Goal: Check status: Check status

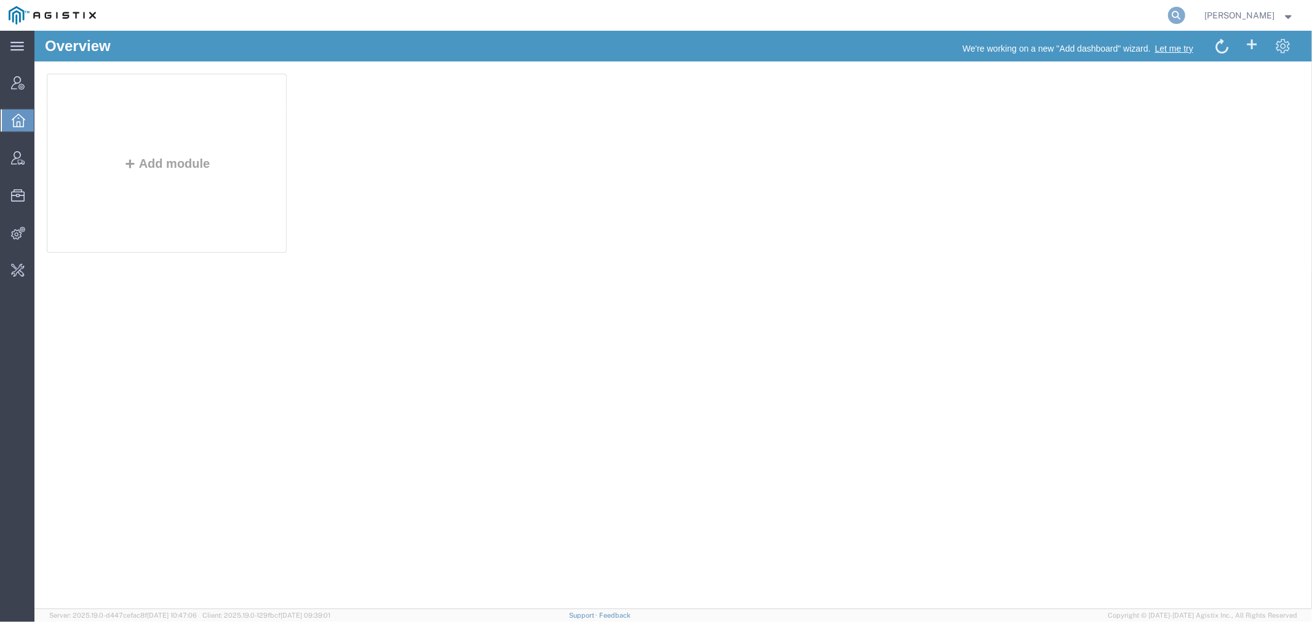
click at [1185, 13] on icon at bounding box center [1176, 15] width 17 height 17
paste input "56860704"
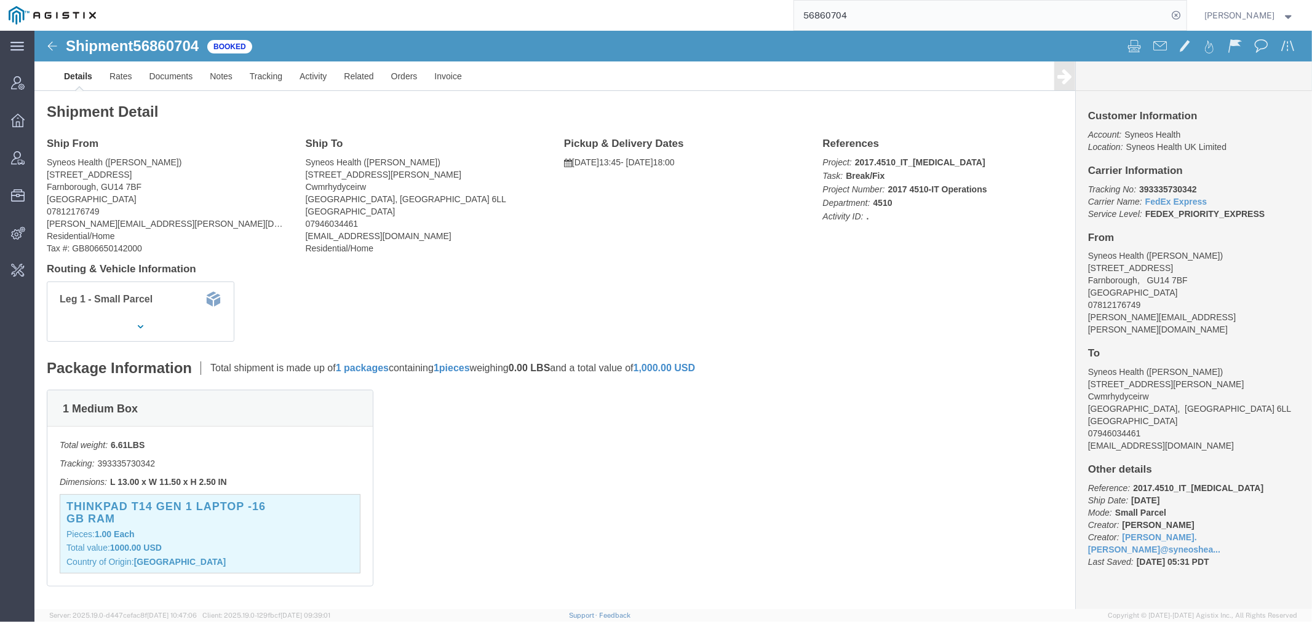
click at [751, 20] on div "56860704" at bounding box center [646, 15] width 1082 height 31
paste input "870"
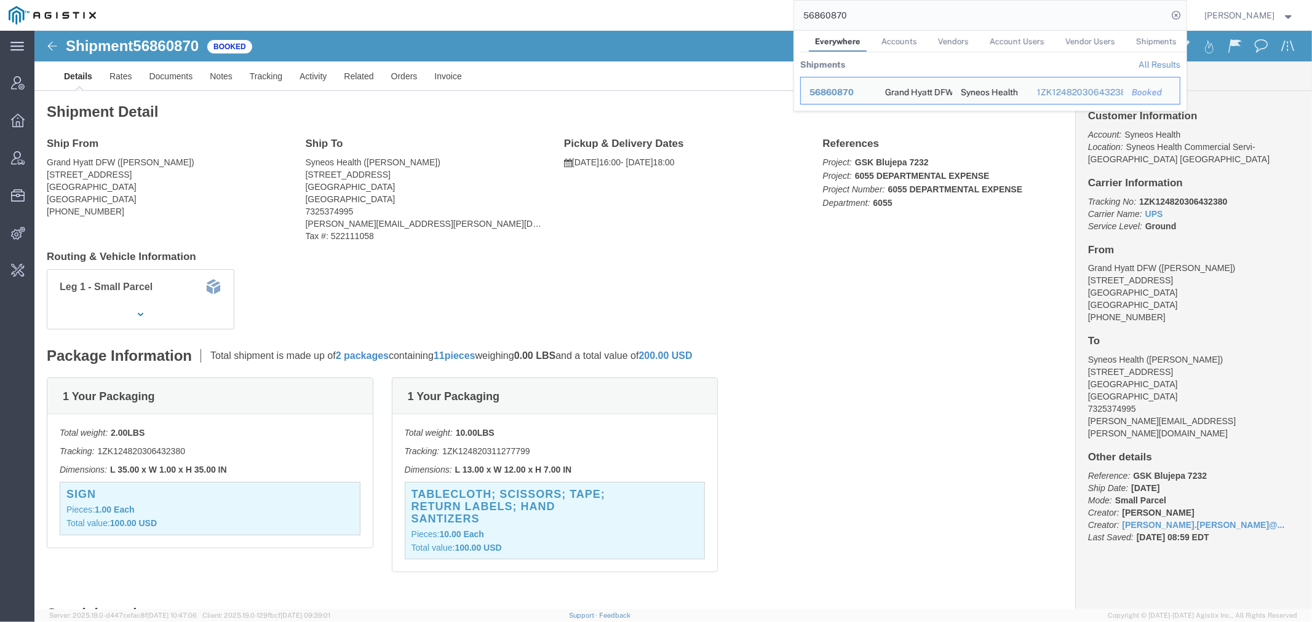
drag, startPoint x: 866, startPoint y: 20, endPoint x: 527, endPoint y: 26, distance: 338.9
click at [638, 14] on div "56860870 Everywhere Accounts Vendors Account Users Vendor Users Shipments Shipm…" at bounding box center [646, 15] width 1082 height 31
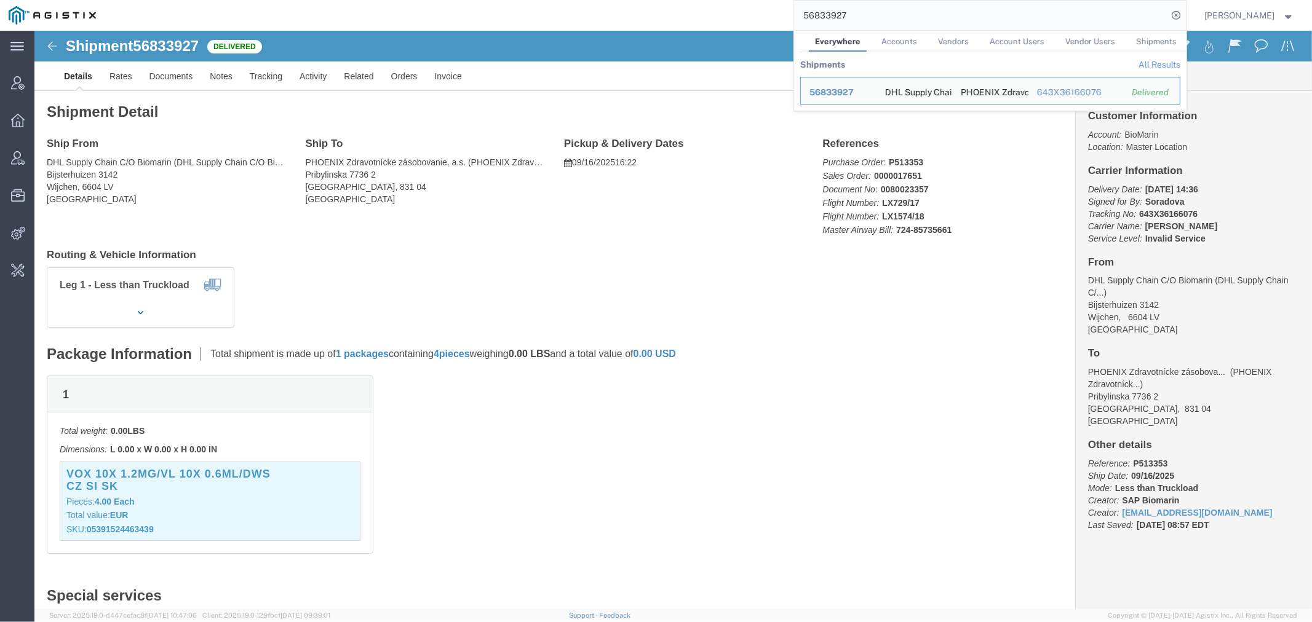
drag, startPoint x: 876, startPoint y: 16, endPoint x: 683, endPoint y: 29, distance: 193.5
click at [706, 25] on div "56833927 Everywhere Accounts Vendors Account Users Vendor Users Shipments Shipm…" at bounding box center [646, 15] width 1082 height 31
paste input "5"
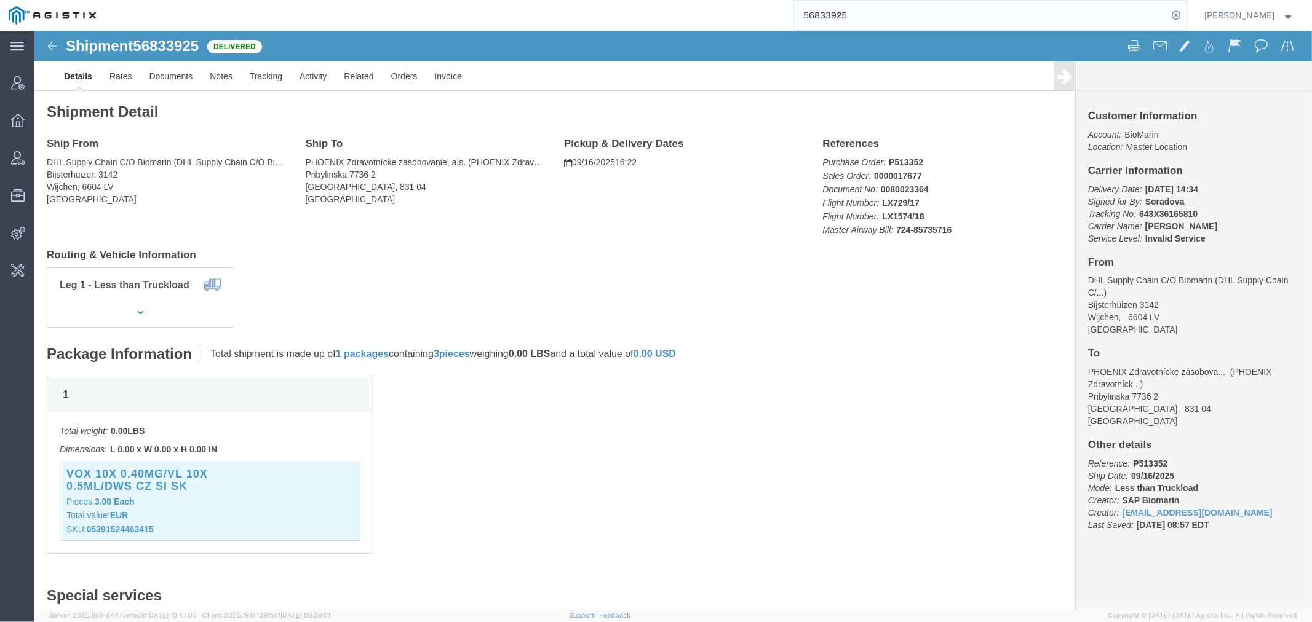
drag, startPoint x: 870, startPoint y: 10, endPoint x: 689, endPoint y: 27, distance: 180.9
click at [720, 21] on div "56833925" at bounding box center [646, 15] width 1082 height 31
paste input "6"
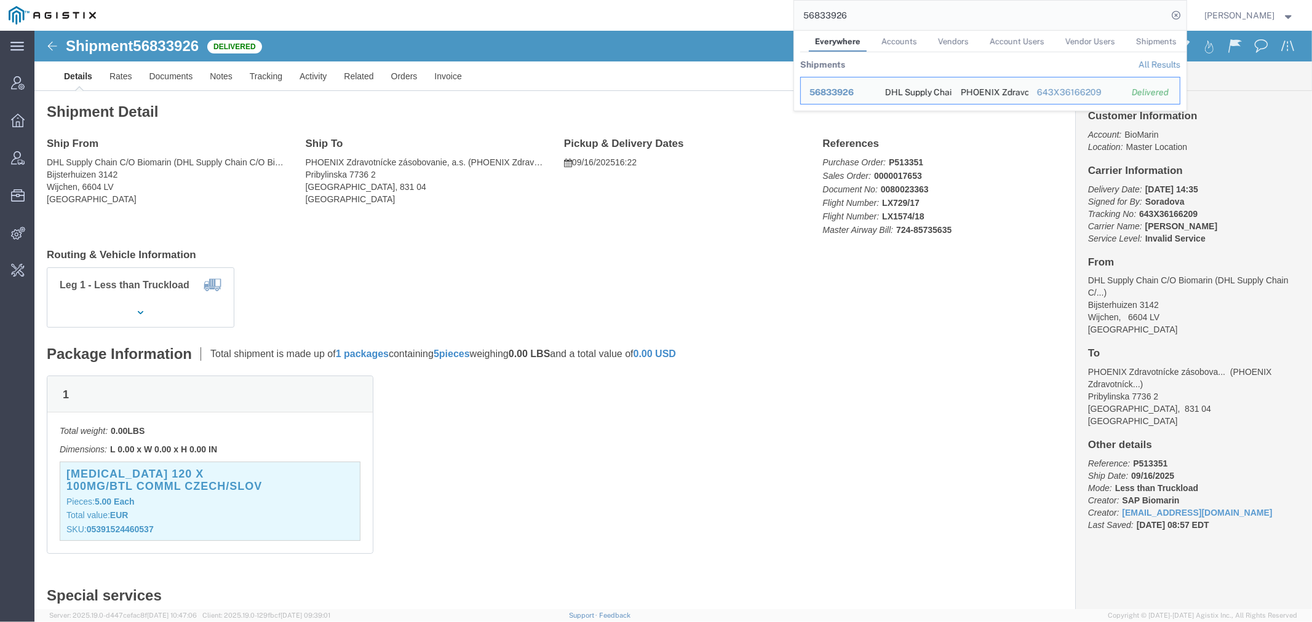
drag, startPoint x: 886, startPoint y: 14, endPoint x: 585, endPoint y: 15, distance: 300.7
click at [742, 14] on div "56833926 Everywhere Accounts Vendors Account Users Vendor Users Shipments Shipm…" at bounding box center [646, 15] width 1082 height 31
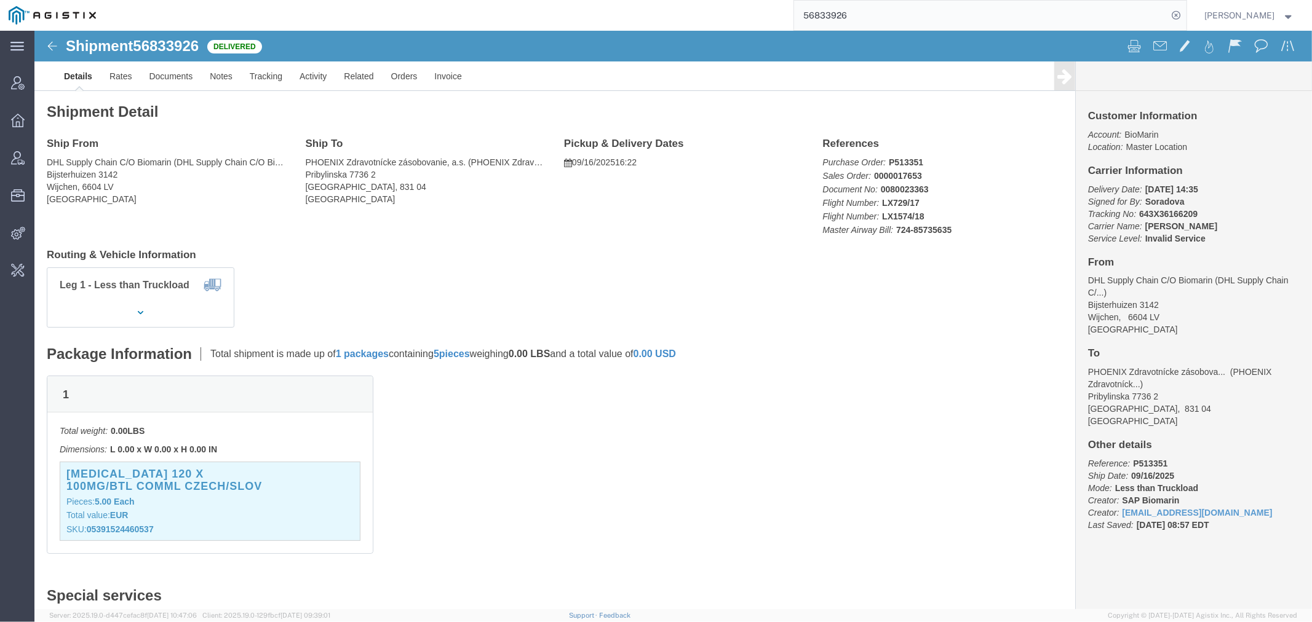
paste input "60704"
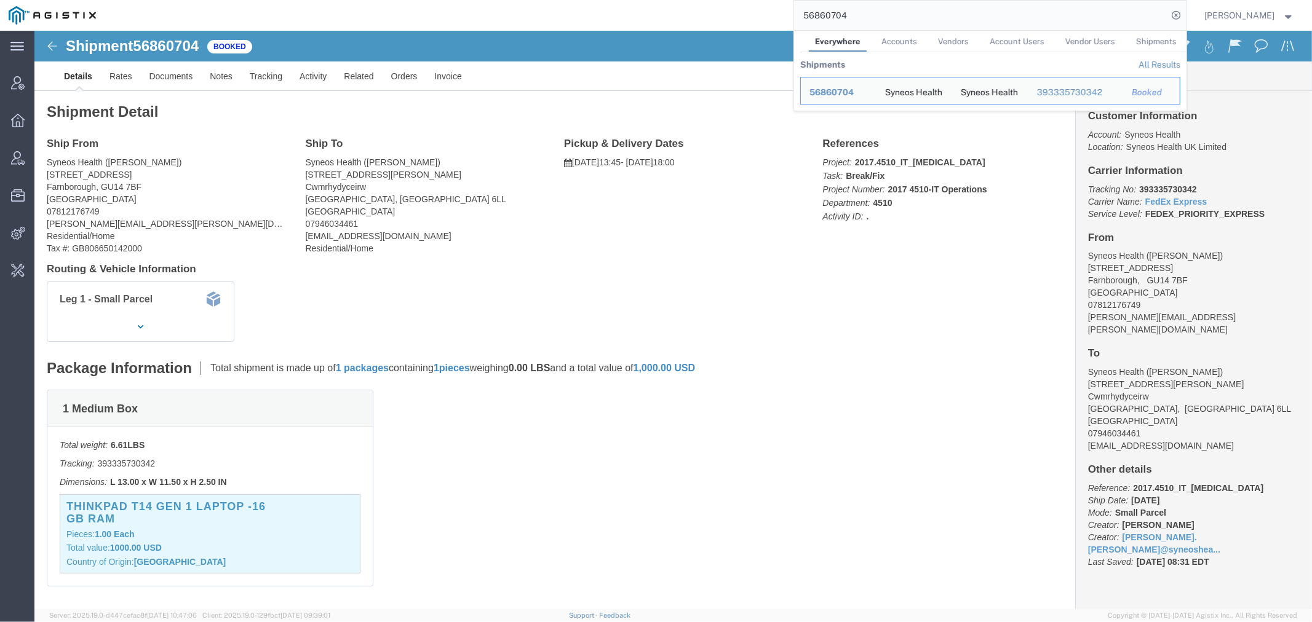
drag, startPoint x: 841, startPoint y: 12, endPoint x: 753, endPoint y: 27, distance: 88.6
click at [784, 20] on div "56860704 Everywhere Accounts Vendors Account Users Vendor Users Shipments Shipm…" at bounding box center [646, 15] width 1082 height 31
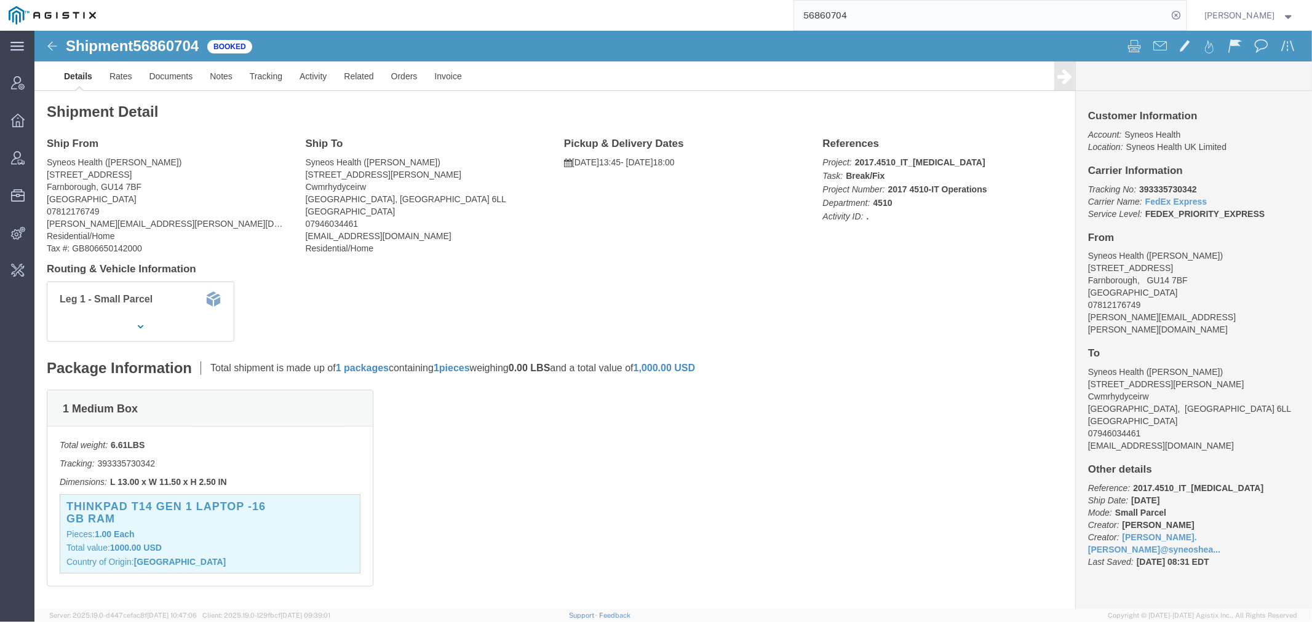
paste input "SLAX01049260"
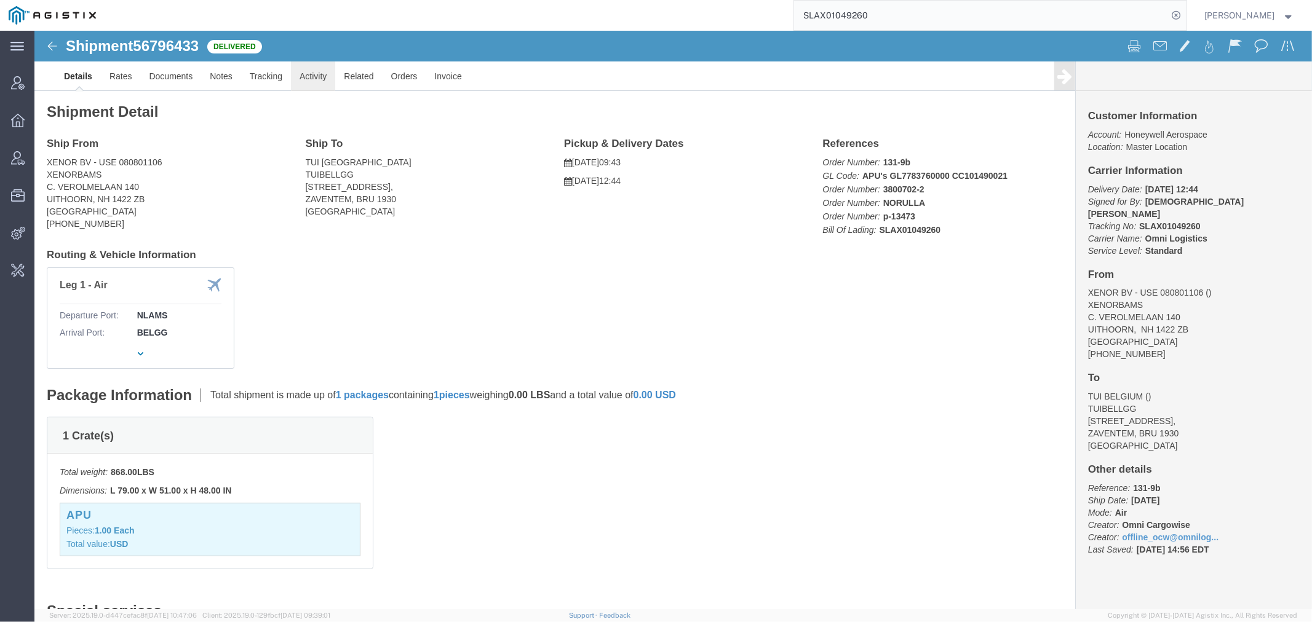
click link "Activity"
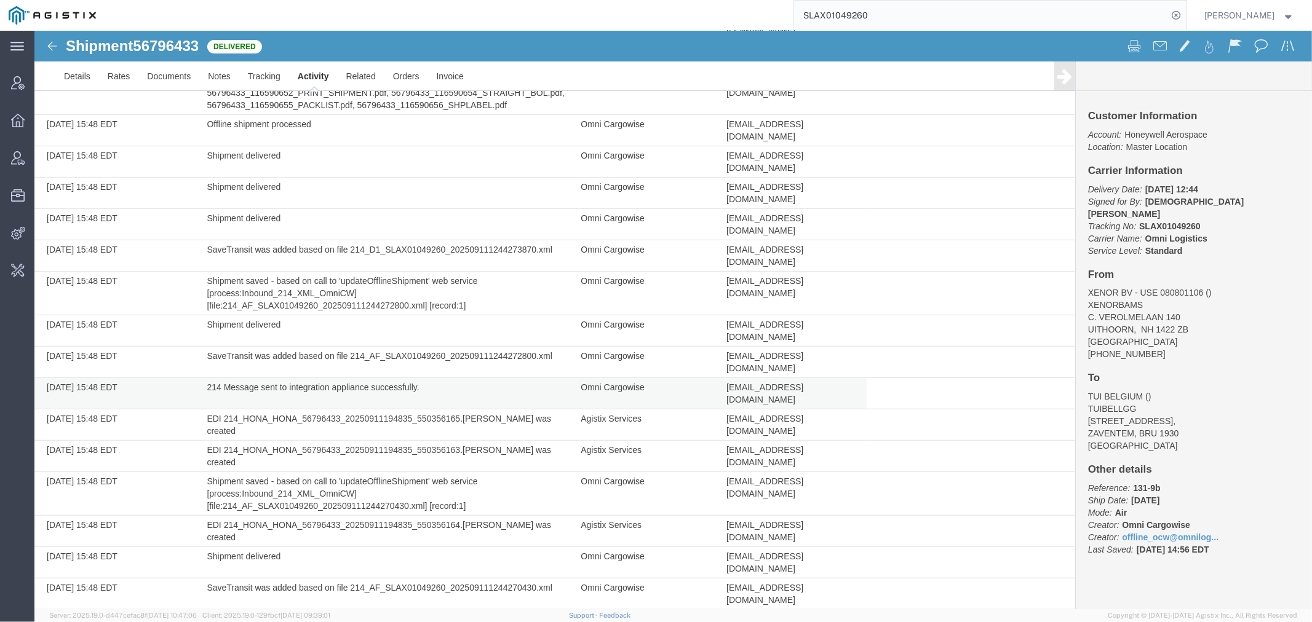
scroll to position [706, 0]
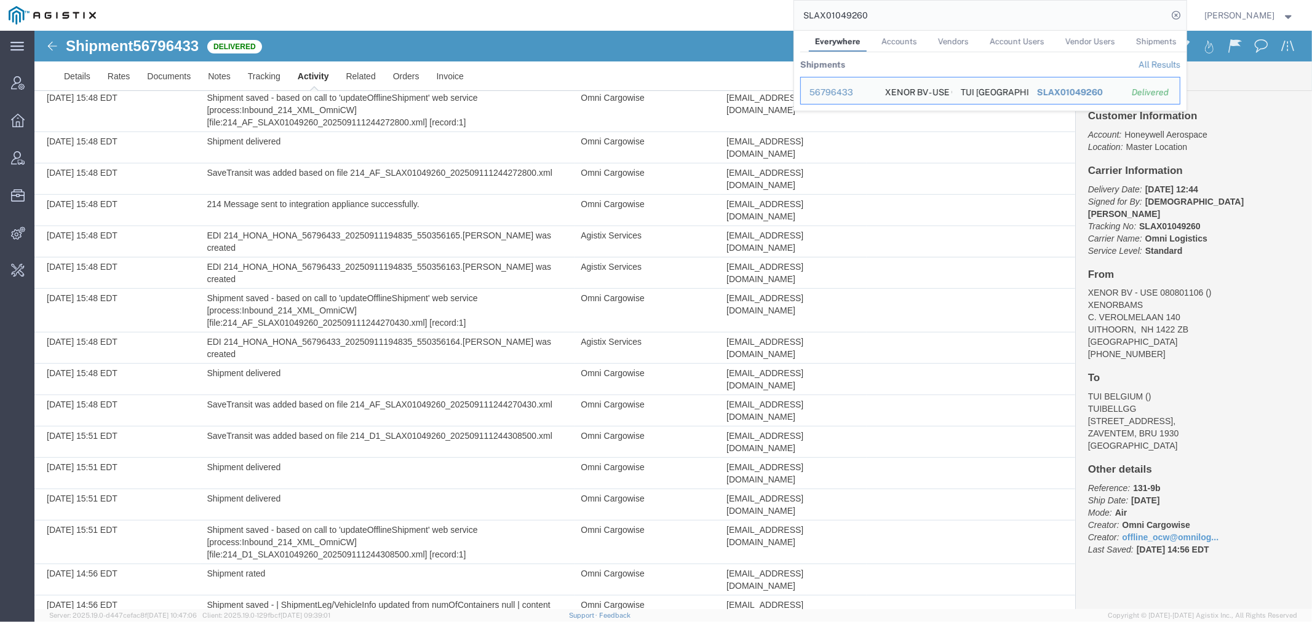
drag, startPoint x: 907, startPoint y: 15, endPoint x: 598, endPoint y: 25, distance: 309.5
click at [616, 23] on div "SLAX01049260 Everywhere Accounts Vendors Account Users Vendor Users Shipments S…" at bounding box center [646, 15] width 1082 height 31
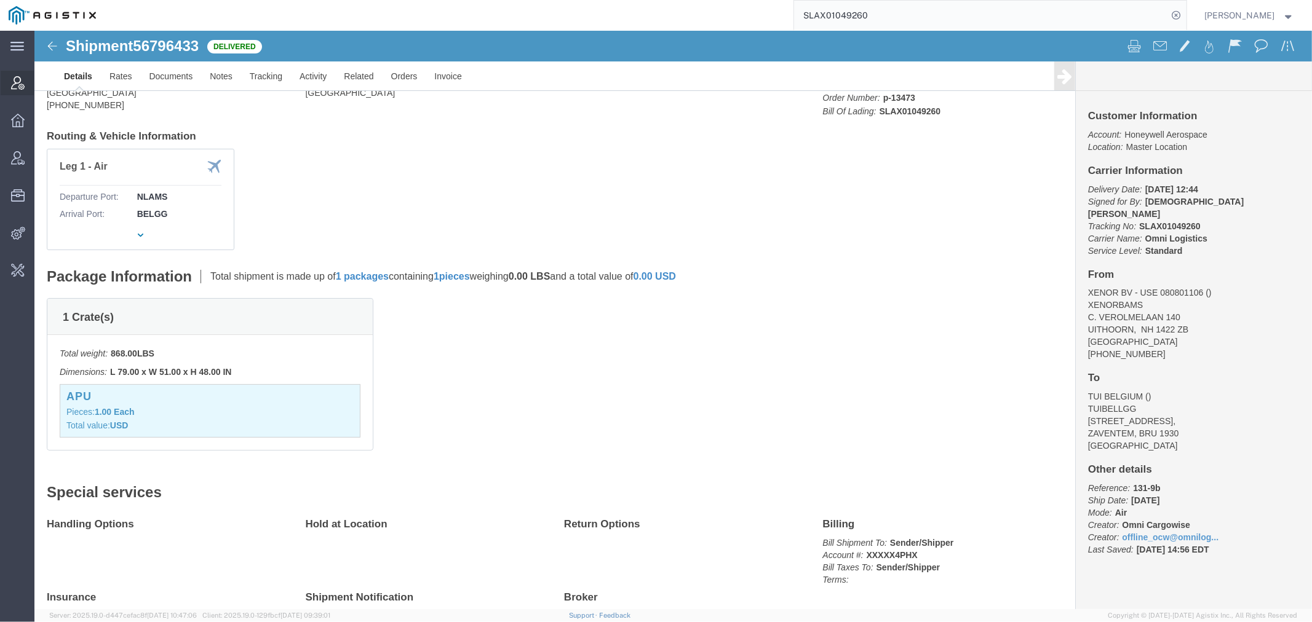
scroll to position [180, 0]
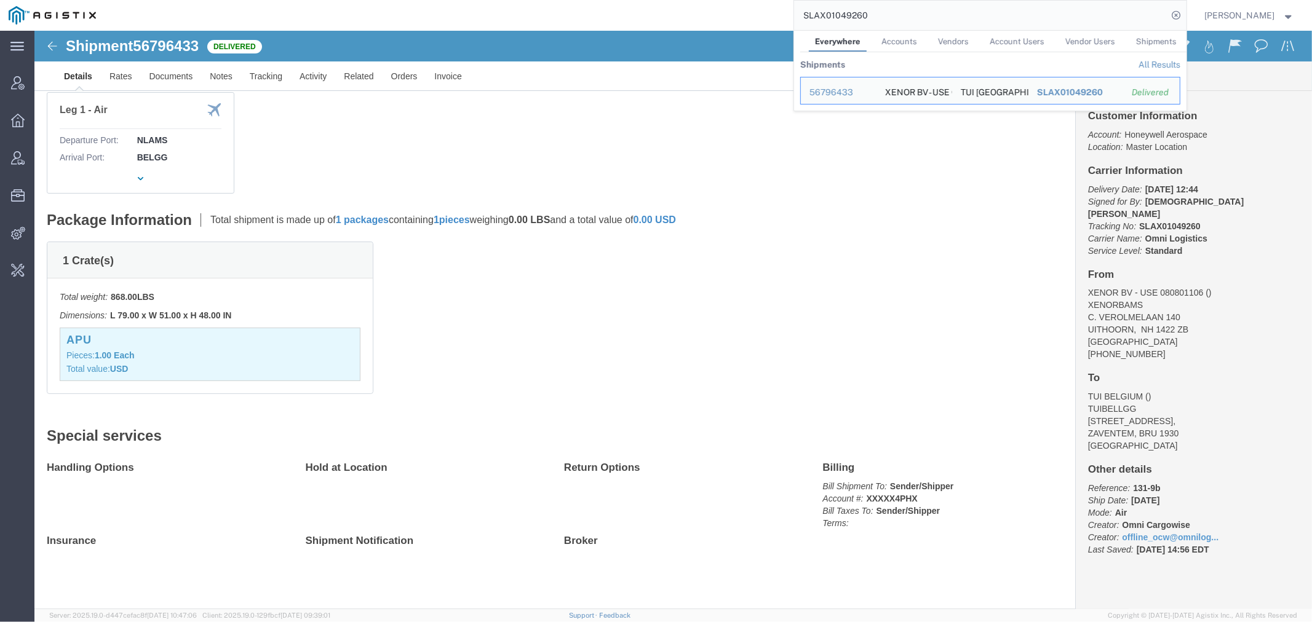
drag, startPoint x: 888, startPoint y: 14, endPoint x: 624, endPoint y: 20, distance: 264.5
click at [635, 17] on div "SLAX01049260 Everywhere Accounts Vendors Account Users Vendor Users Shipments S…" at bounding box center [646, 15] width 1082 height 31
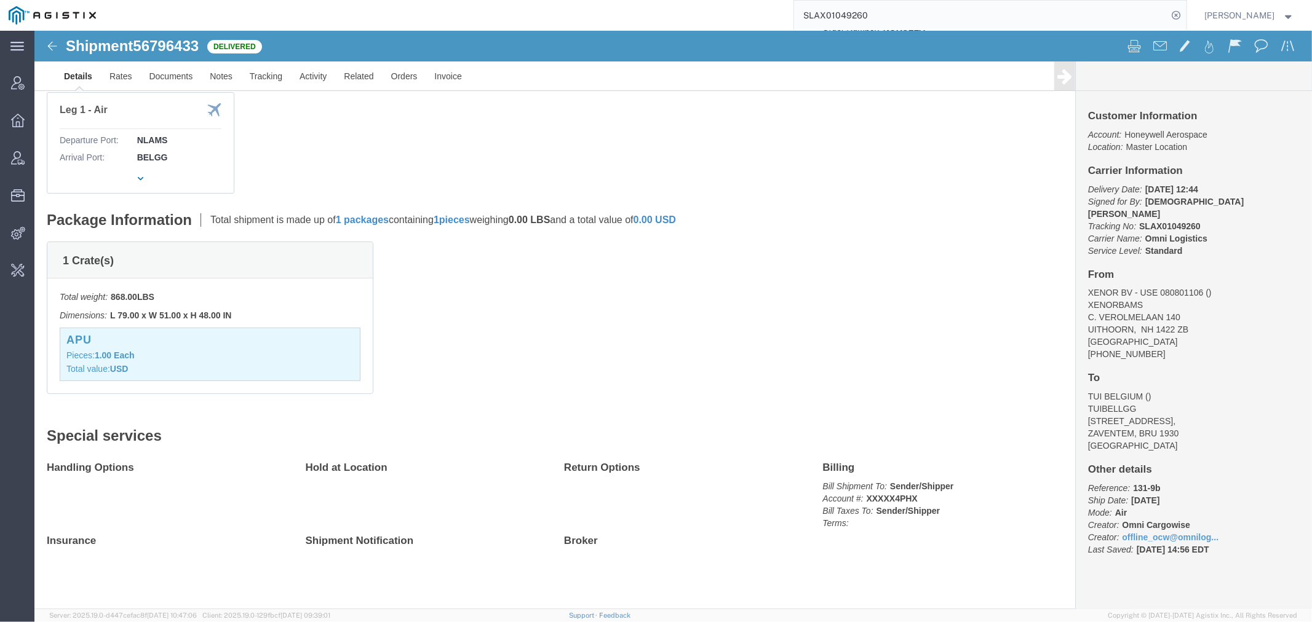
paste input "8518"
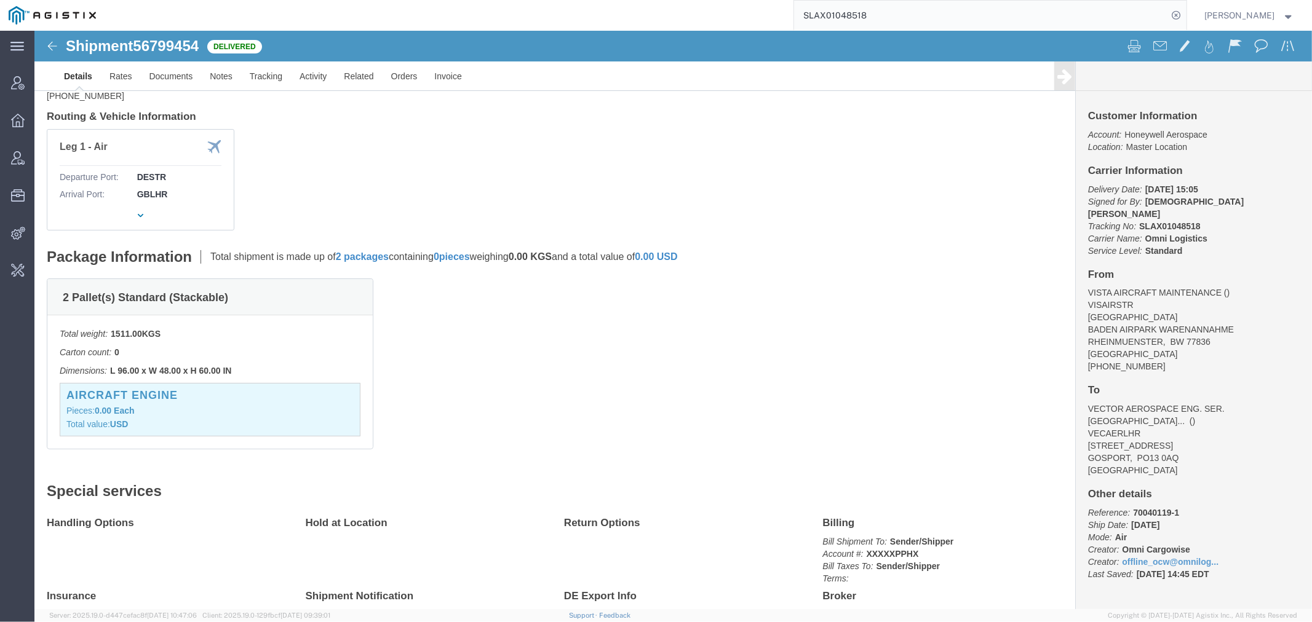
scroll to position [201, 0]
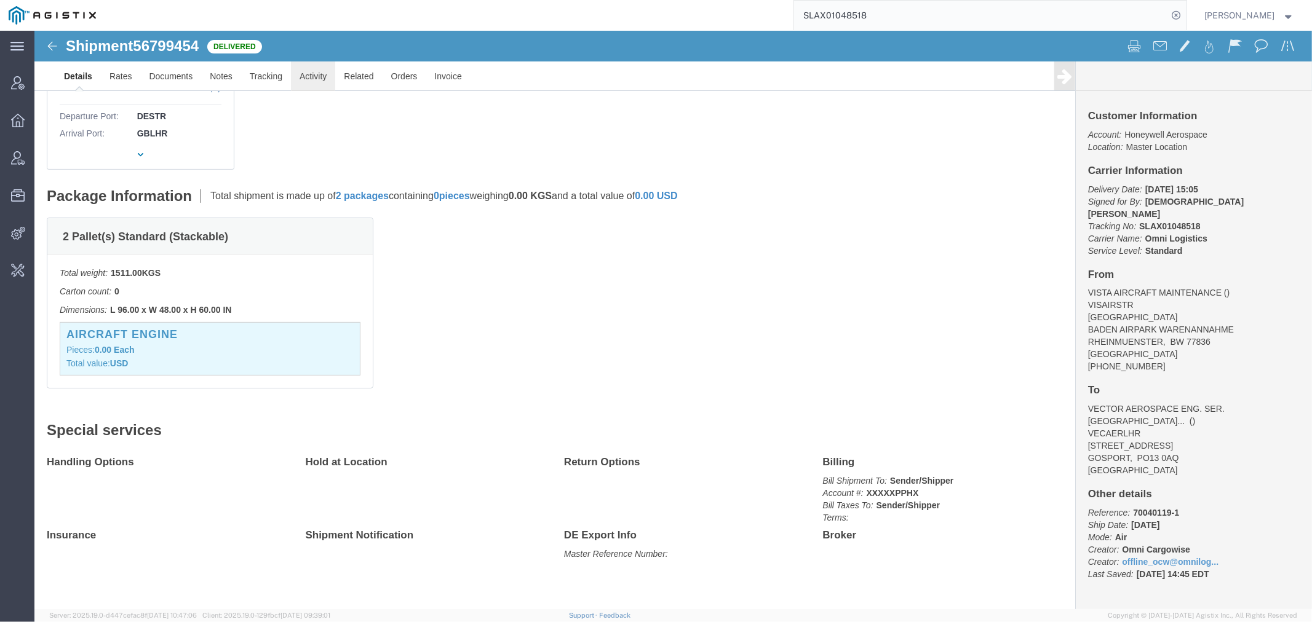
click link "Activity"
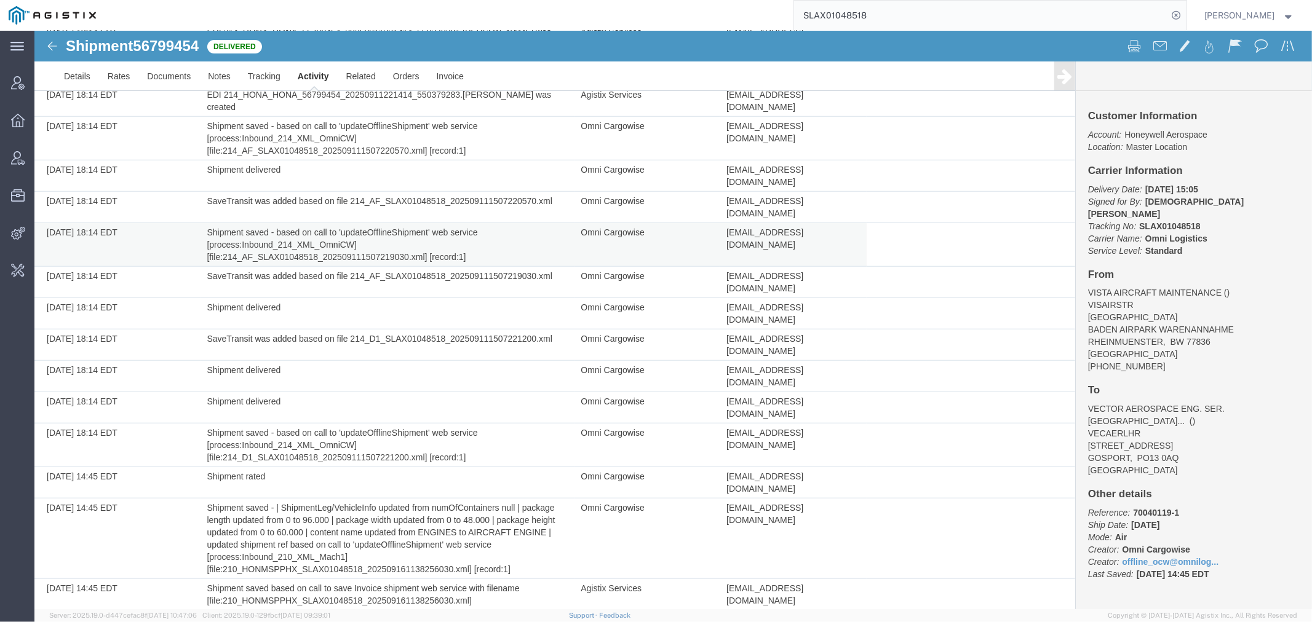
scroll to position [806, 0]
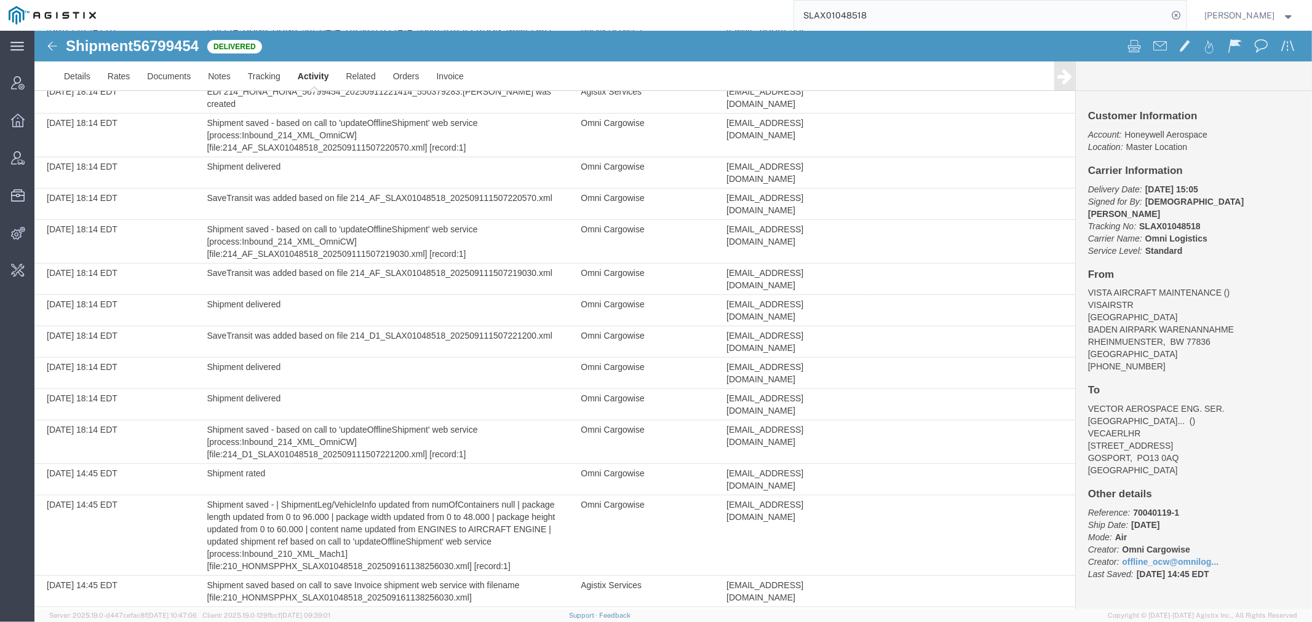
drag, startPoint x: 814, startPoint y: 21, endPoint x: 448, endPoint y: 25, distance: 366.5
click at [474, 21] on div "SLAX01048518" at bounding box center [646, 15] width 1082 height 31
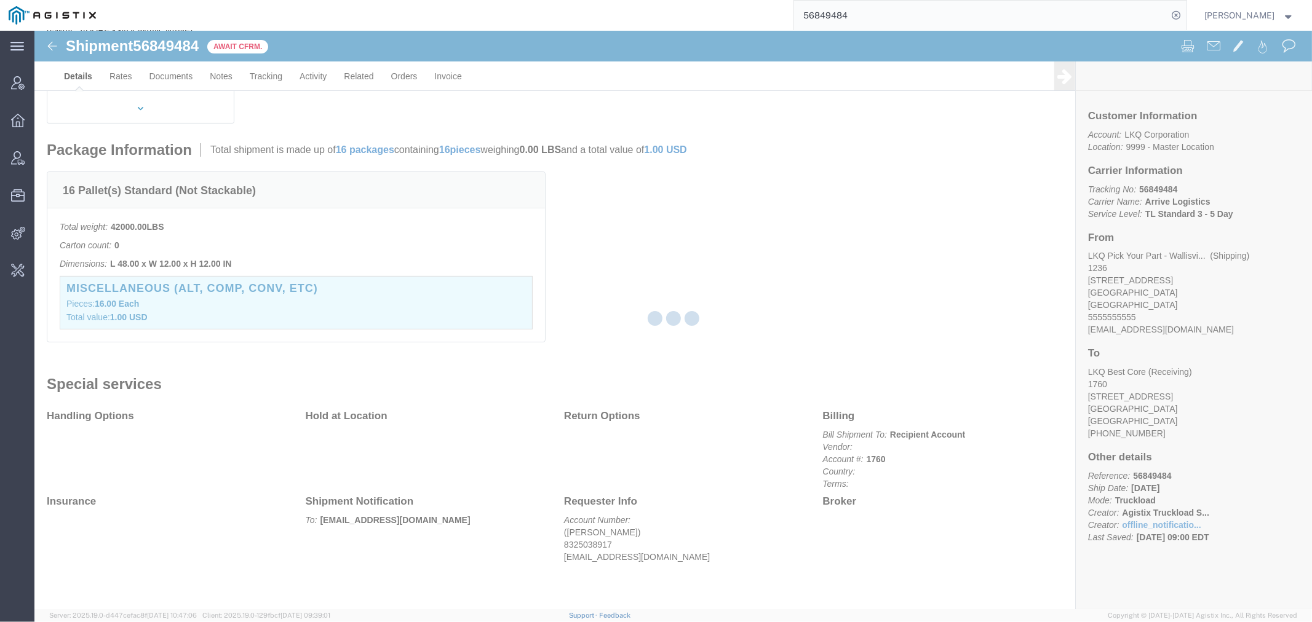
scroll to position [234, 0]
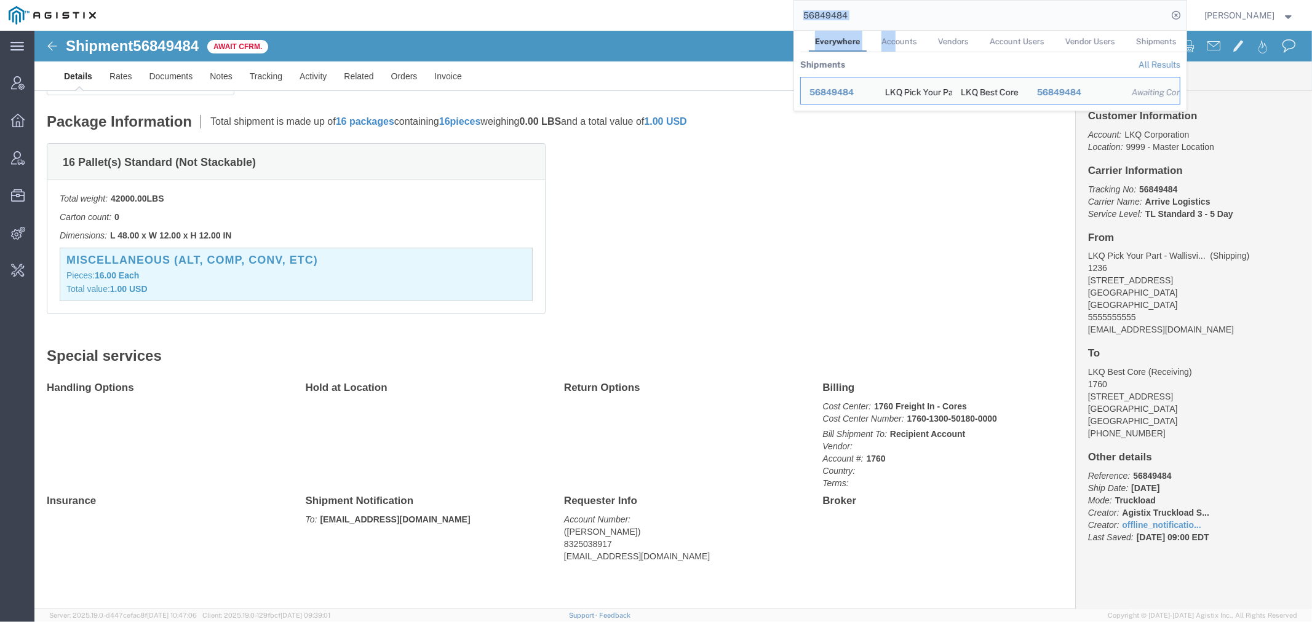
click at [638, 9] on div "56849484 Everywhere Accounts Vendors Account Users Vendor Users Shipments Shipm…" at bounding box center [646, 15] width 1082 height 31
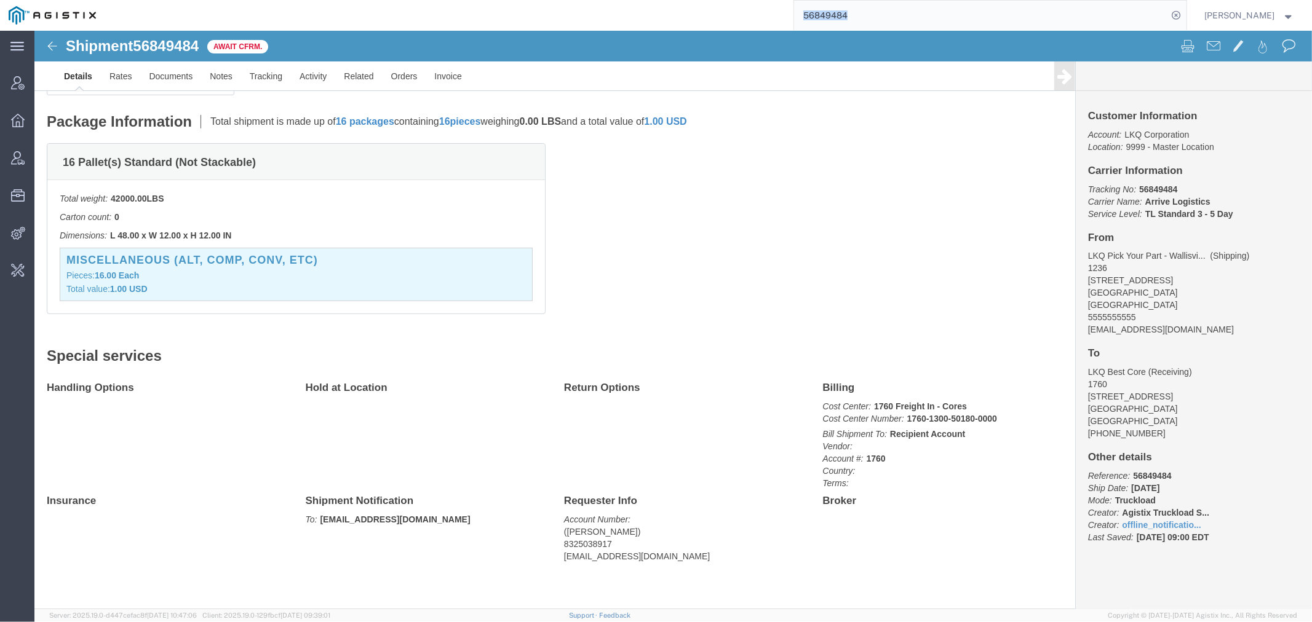
click at [833, 14] on input "56849484" at bounding box center [981, 16] width 374 height 30
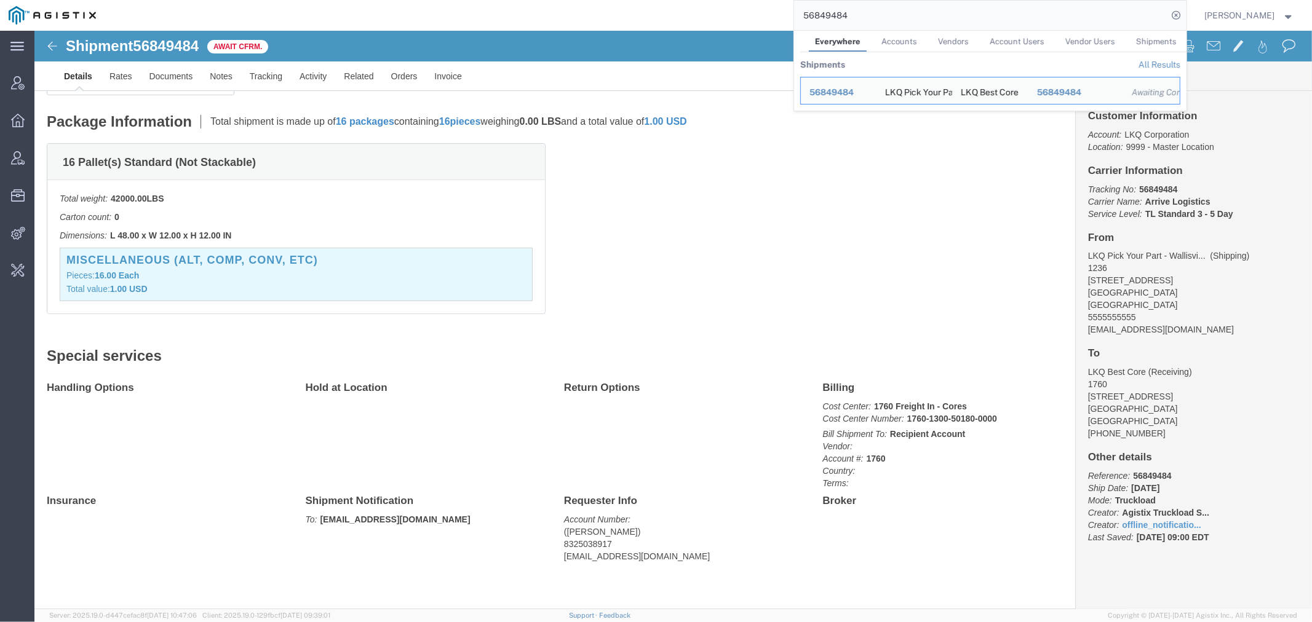
click at [833, 14] on input "56849484" at bounding box center [981, 16] width 374 height 30
paste input "2337"
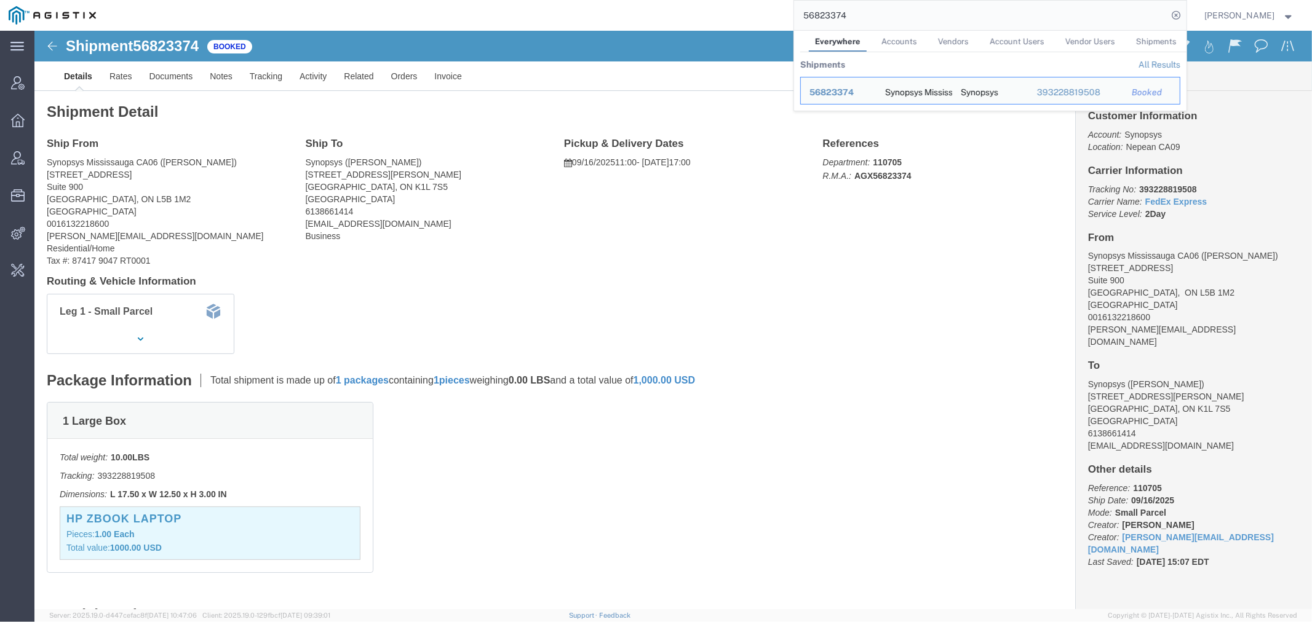
drag, startPoint x: 895, startPoint y: 21, endPoint x: 652, endPoint y: 30, distance: 242.4
click at [674, 26] on div "56823374 Everywhere Accounts Vendors Account Users Vendor Users Shipments Shipm…" at bounding box center [646, 15] width 1082 height 31
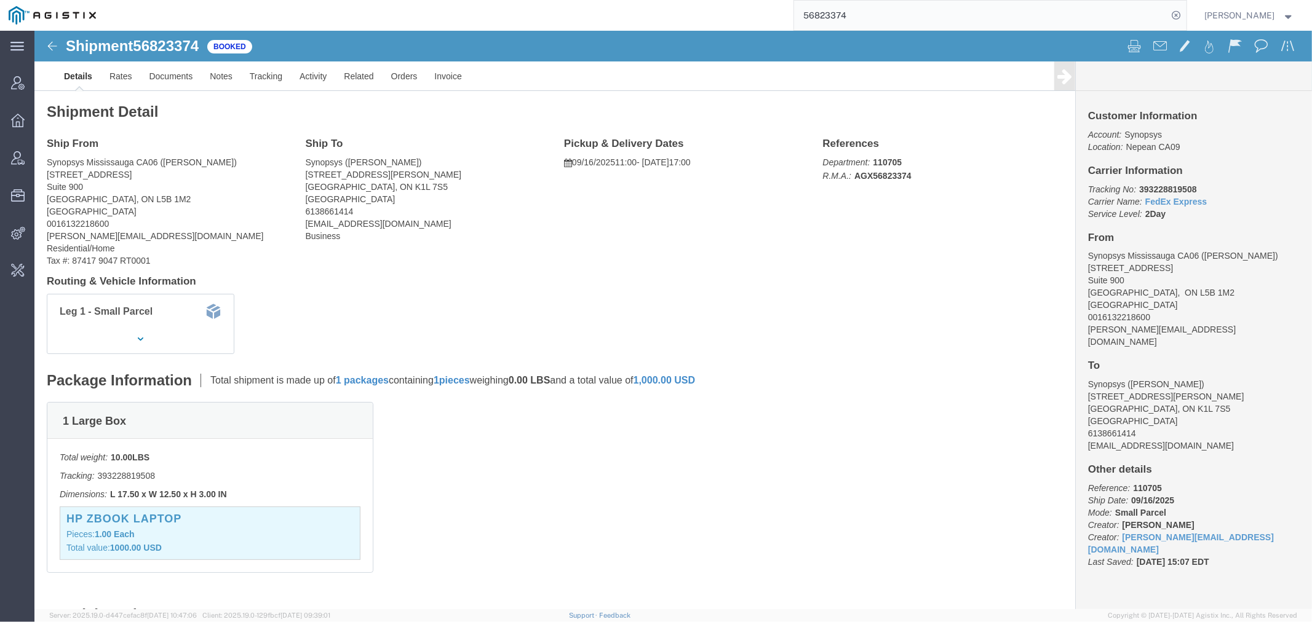
drag, startPoint x: 857, startPoint y: 10, endPoint x: 847, endPoint y: 16, distance: 12.1
click at [844, 16] on input "56823374" at bounding box center [981, 16] width 374 height 30
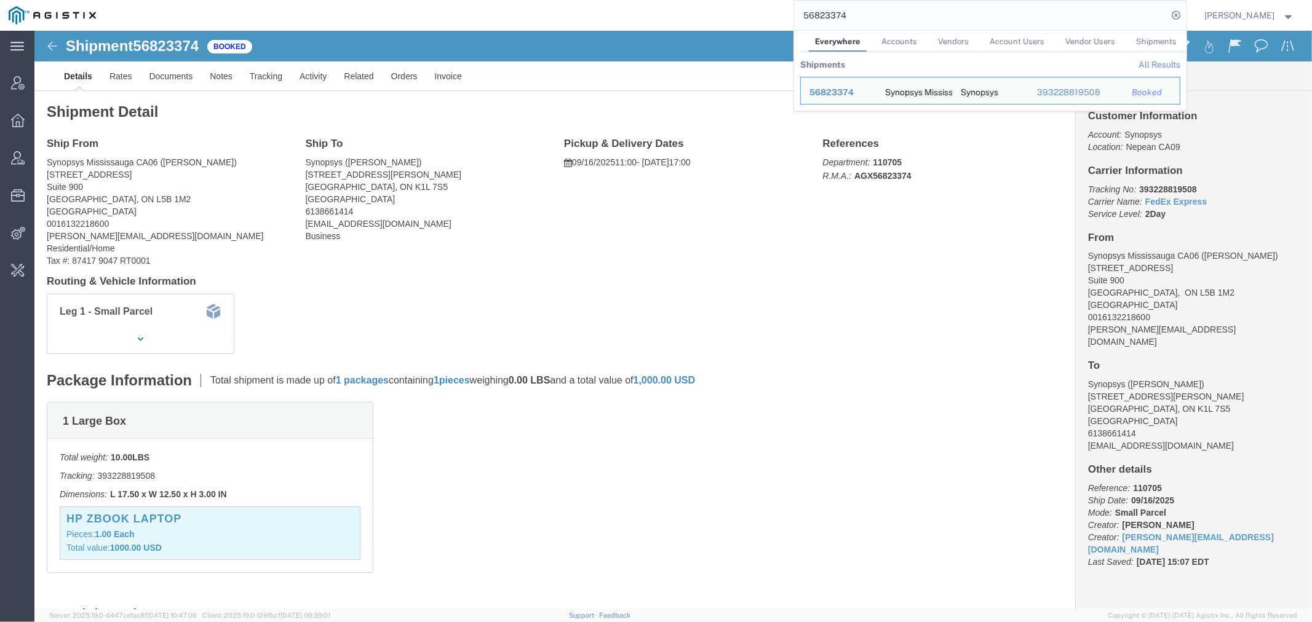
drag, startPoint x: 857, startPoint y: 13, endPoint x: 646, endPoint y: 12, distance: 210.9
click at [695, 13] on div "56823374 Everywhere Accounts Vendors Account Users Vendor Users Shipments Shipm…" at bounding box center [646, 15] width 1082 height 31
paste input "3392"
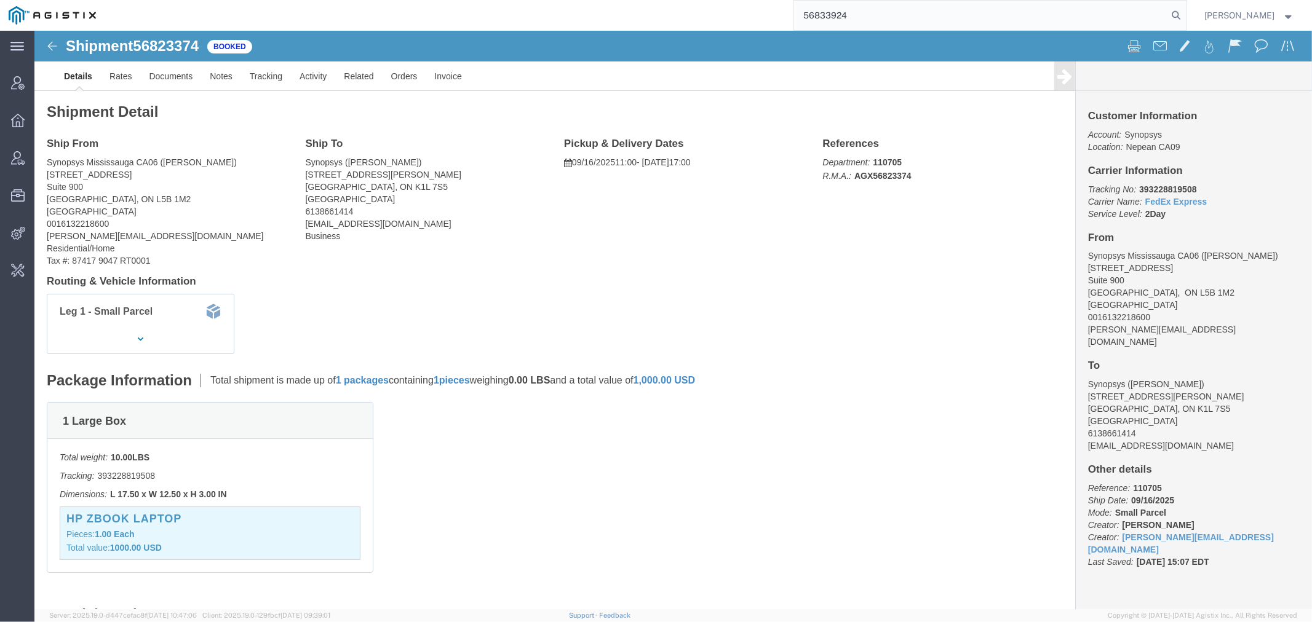
type input "56833924"
